Goal: Task Accomplishment & Management: Complete application form

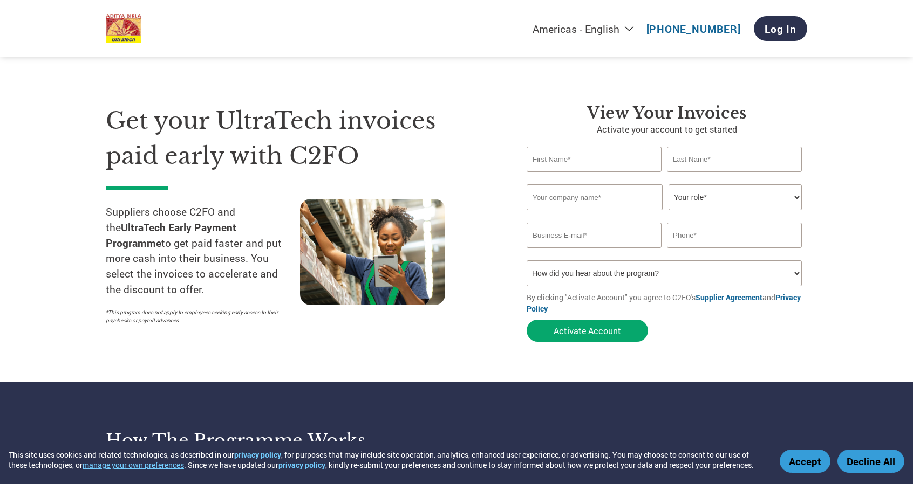
select select "en-[GEOGRAPHIC_DATA]"
type input "CM"
click at [698, 159] on input "STONEC [PERSON_NAME]" at bounding box center [734, 159] width 135 height 25
click at [701, 160] on input "STONEC [PERSON_NAME]" at bounding box center [734, 159] width 135 height 25
type input "STONE [PERSON_NAME]"
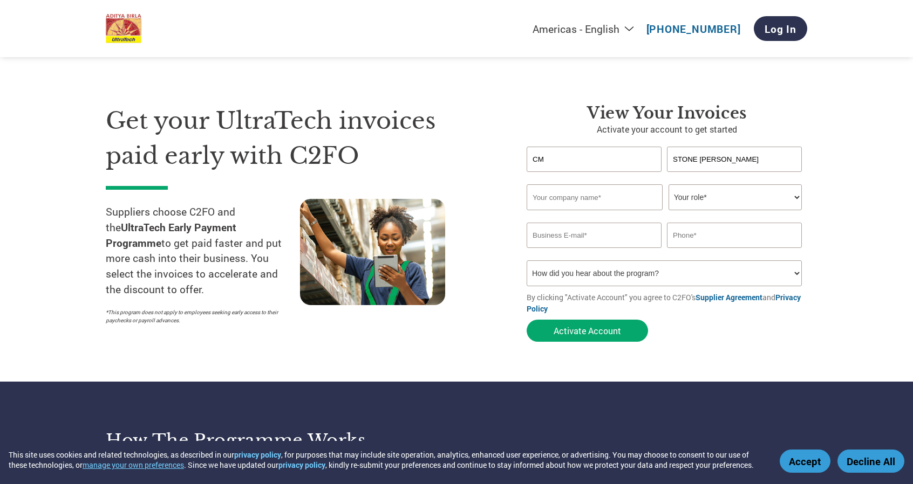
drag, startPoint x: 554, startPoint y: 160, endPoint x: 492, endPoint y: 160, distance: 62.0
click at [492, 160] on div "Get your UltraTech invoices paid early with C2FO Suppliers choose C2FO and the …" at bounding box center [456, 203] width 701 height 287
click at [498, 243] on div "Get your UltraTech invoices paid early with C2FO Suppliers choose C2FO and the …" at bounding box center [308, 226] width 405 height 244
click at [581, 162] on input "VENU" at bounding box center [593, 159] width 135 height 25
type input "VENUGOPAL"
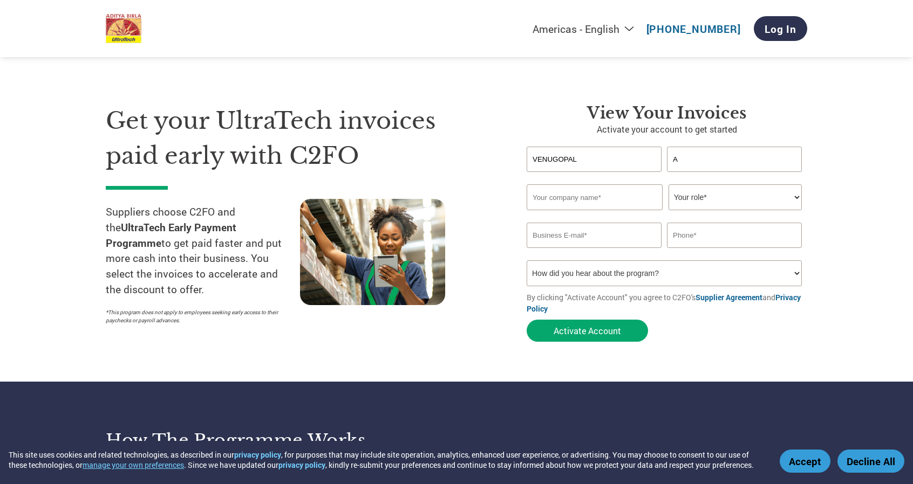
type input "A"
click at [595, 168] on input "VENUGOPAL" at bounding box center [593, 159] width 135 height 25
drag, startPoint x: 515, startPoint y: 152, endPoint x: 490, endPoint y: 152, distance: 24.8
click at [490, 152] on div "Get your UltraTech invoices paid early with C2FO Suppliers choose C2FO and the …" at bounding box center [456, 203] width 701 height 287
click at [555, 161] on input "text" at bounding box center [593, 159] width 135 height 25
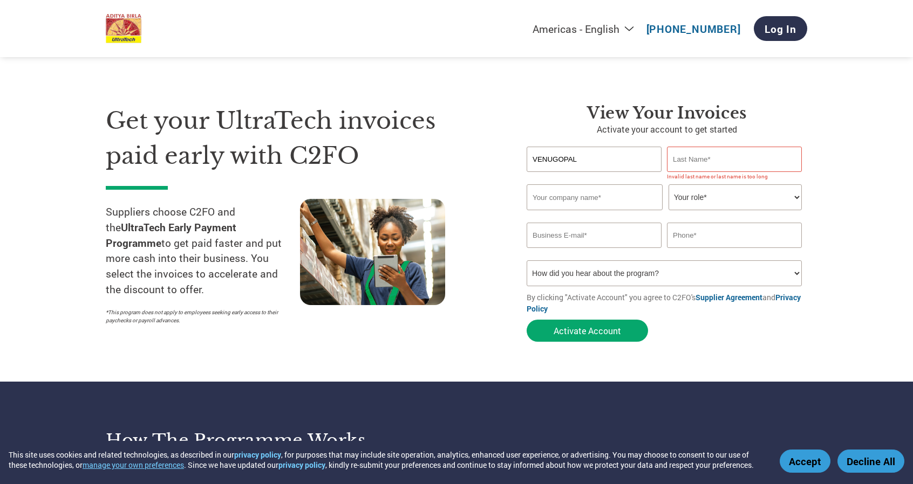
type input "VENUGOPAL"
type input "ANJINAPPA"
type input "[PERSON_NAME] CRUSHER"
click at [729, 193] on select "Your role* CFO Controller Credit Manager Finance Director Treasurer CEO Preside…" at bounding box center [734, 197] width 133 height 26
select select "ACCOUNTING"
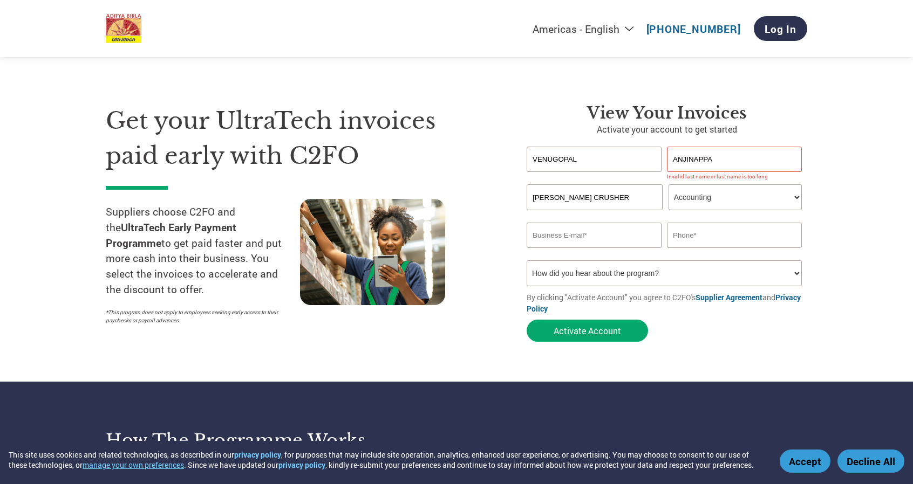
click at [668, 185] on select "Your role* CFO Controller Credit Manager Finance Director Treasurer CEO Preside…" at bounding box center [734, 197] width 133 height 26
click at [567, 234] on input "email" at bounding box center [593, 235] width 135 height 25
type input "[EMAIL_ADDRESS][DOMAIN_NAME]"
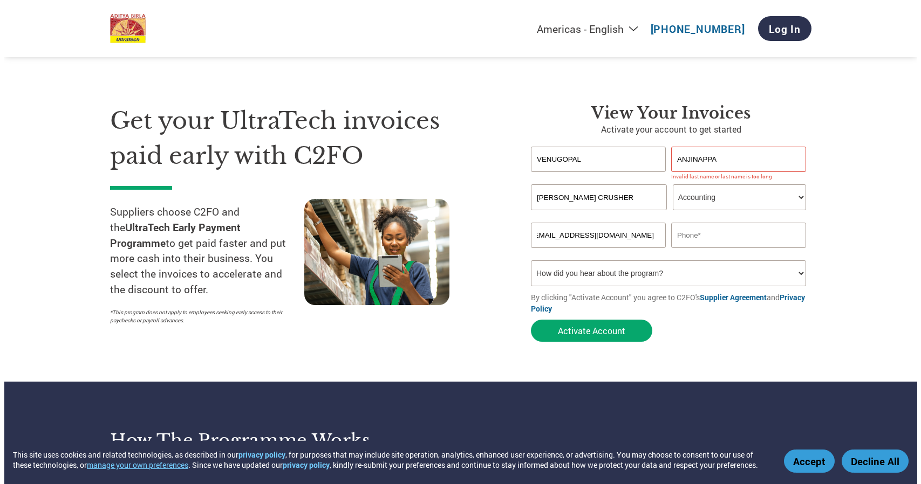
scroll to position [0, 0]
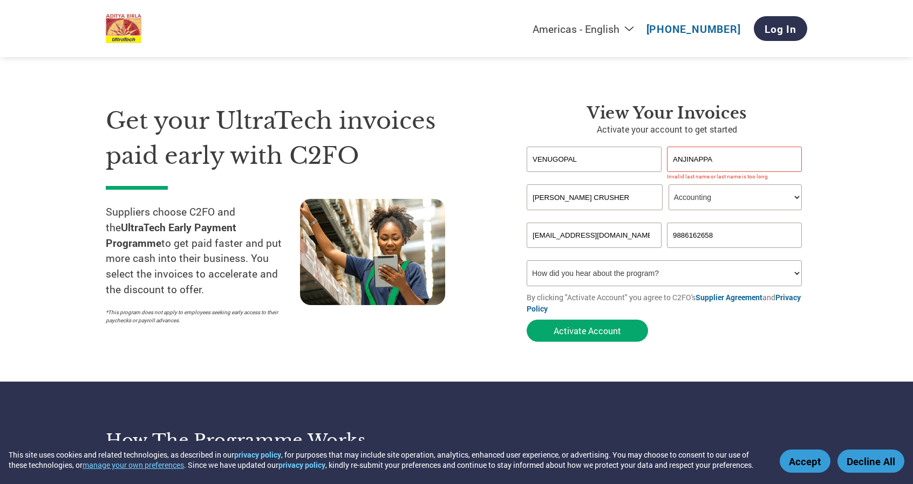
type input "9886162658"
click at [587, 277] on select "How did you hear about the program? Received a letter Email Social Media Online…" at bounding box center [663, 274] width 275 height 26
select select "Email"
click at [526, 262] on select "How did you hear about the program? Received a letter Email Social Media Online…" at bounding box center [663, 274] width 275 height 26
click at [579, 332] on button "Activate Account" at bounding box center [586, 331] width 121 height 22
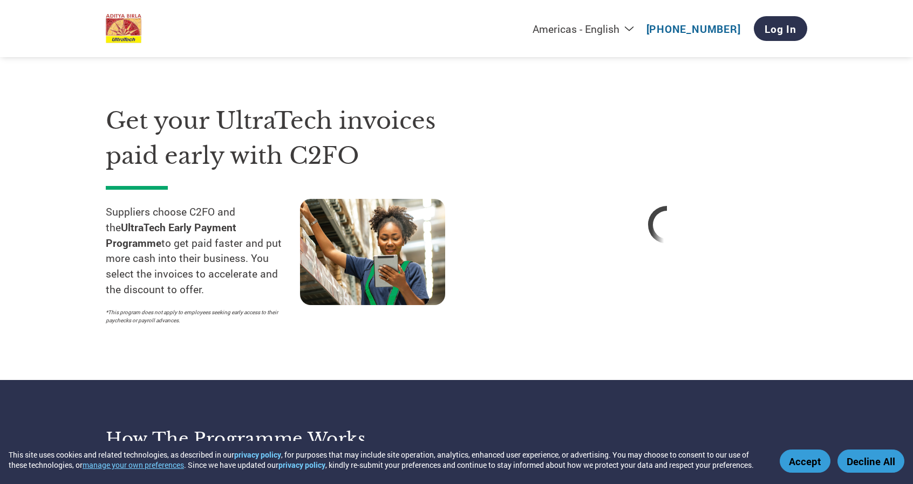
select select "en-[GEOGRAPHIC_DATA]"
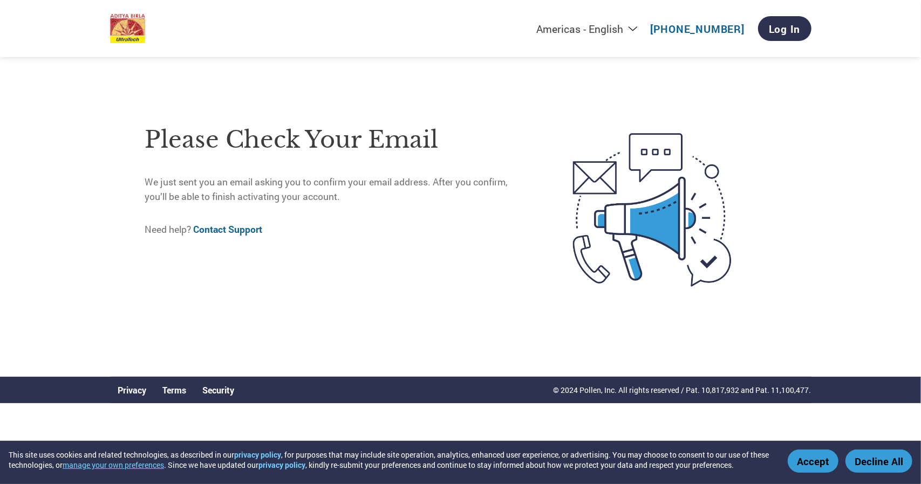
click at [401, 209] on div "Please check your email We just sent you an email asking you to confirm your em…" at bounding box center [336, 210] width 382 height 192
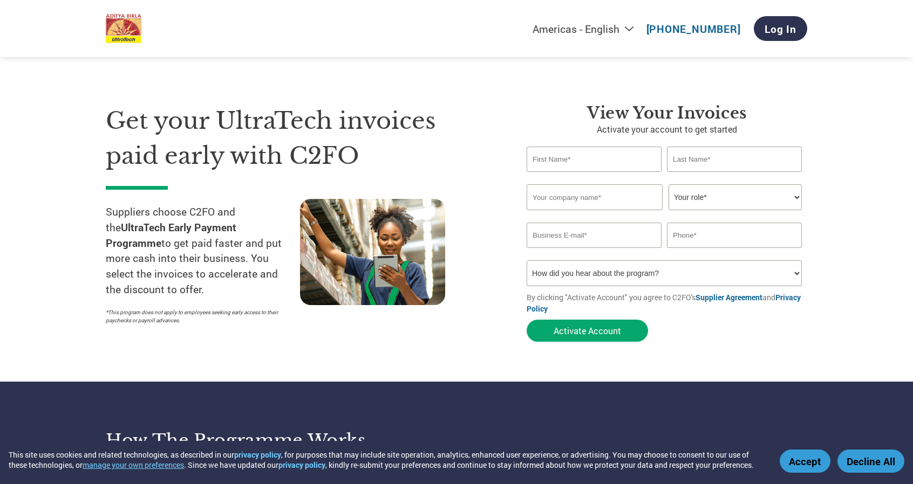
select select "en-[GEOGRAPHIC_DATA]"
click at [772, 32] on link "Log In" at bounding box center [780, 28] width 53 height 25
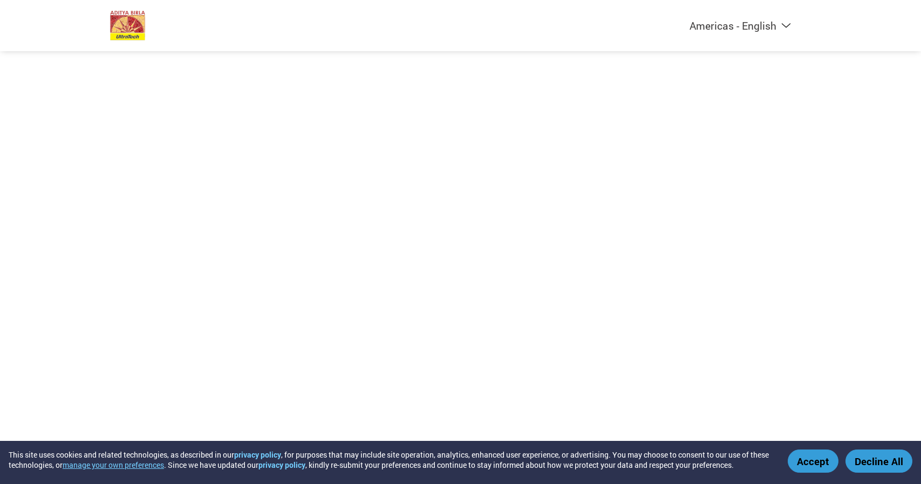
select select "en-[GEOGRAPHIC_DATA]"
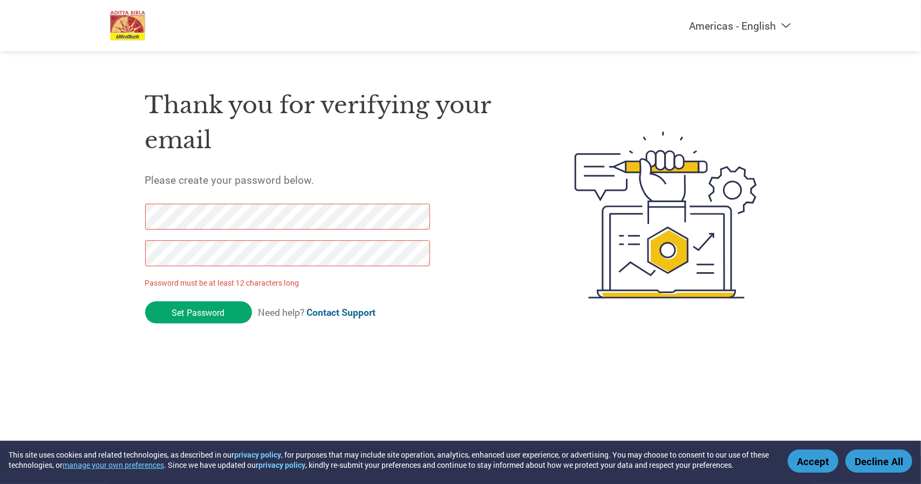
click at [50, 217] on div "Americas - English Américas - Español Américas - Português Amériques - Français…" at bounding box center [460, 172] width 921 height 345
click at [62, 210] on div "Americas - English Américas - Español Américas - Português Amériques - Français…" at bounding box center [460, 172] width 921 height 345
click at [210, 311] on input "Set Password" at bounding box center [198, 313] width 107 height 22
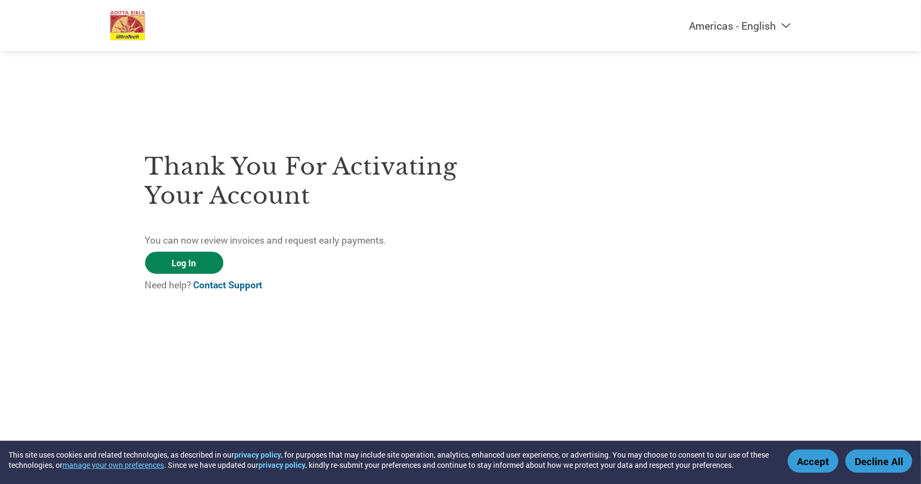
click at [177, 270] on link "Log In" at bounding box center [184, 263] width 78 height 22
